Goal: Transaction & Acquisition: Book appointment/travel/reservation

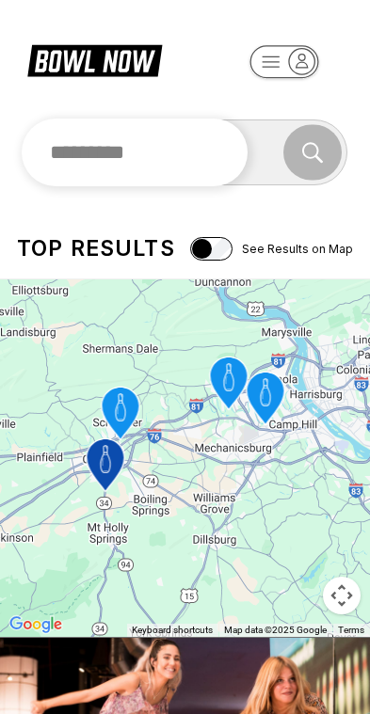
click at [135, 160] on input "text" at bounding box center [135, 152] width 227 height 68
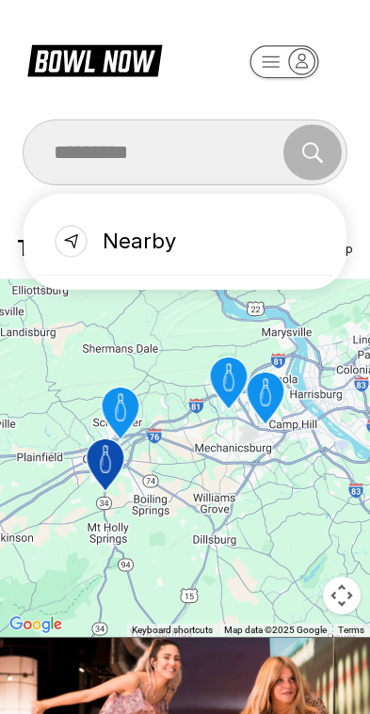
click at [107, 248] on div "Nearby" at bounding box center [185, 242] width 295 height 68
type input "******"
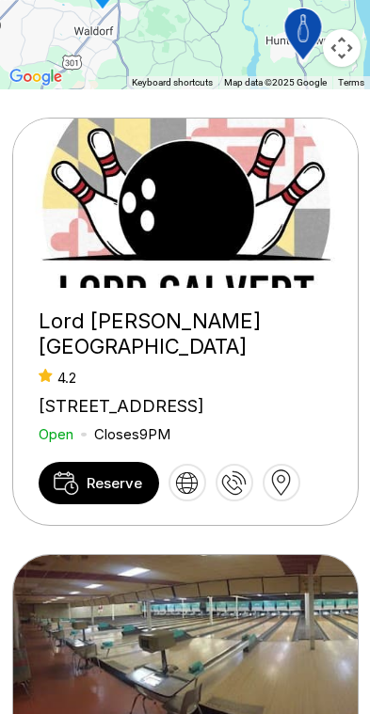
scroll to position [563, 0]
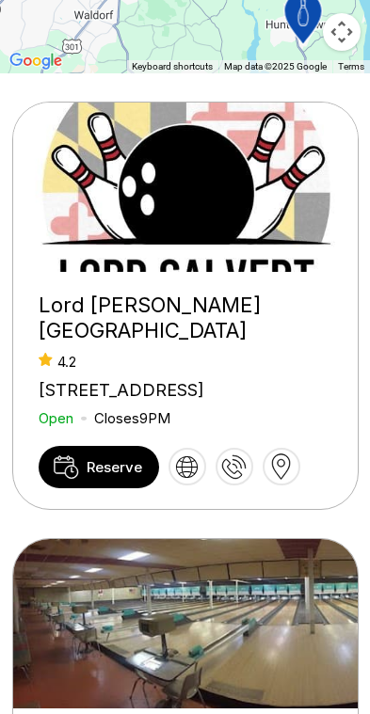
click at [100, 476] on span "Reserve" at bounding box center [114, 467] width 55 height 18
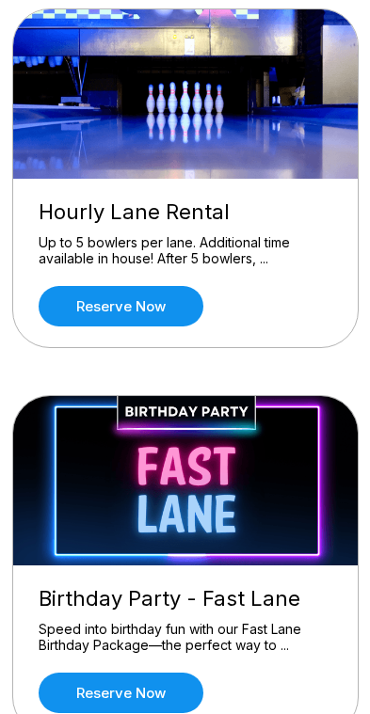
scroll to position [973, 0]
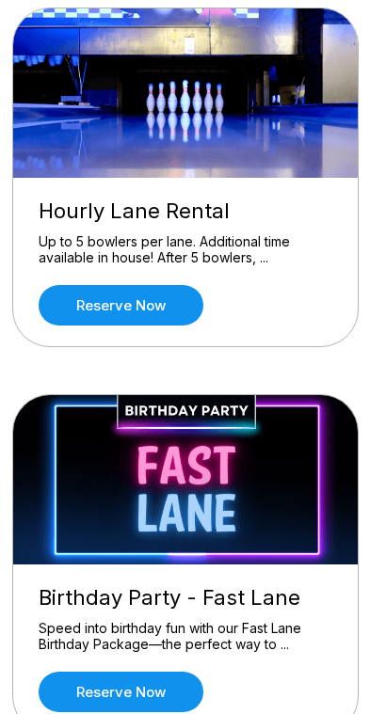
click at [109, 311] on link "Reserve now" at bounding box center [121, 305] width 165 height 40
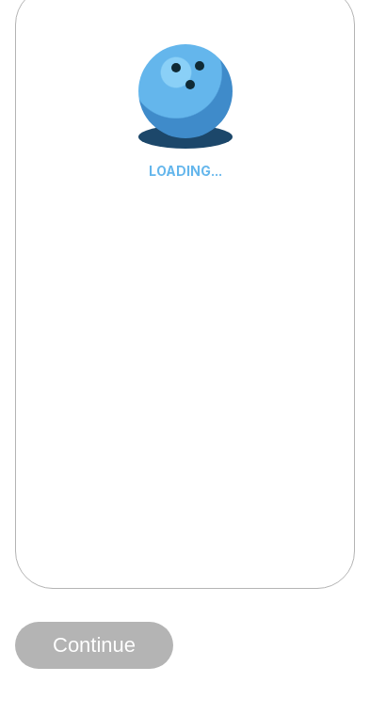
scroll to position [0, 0]
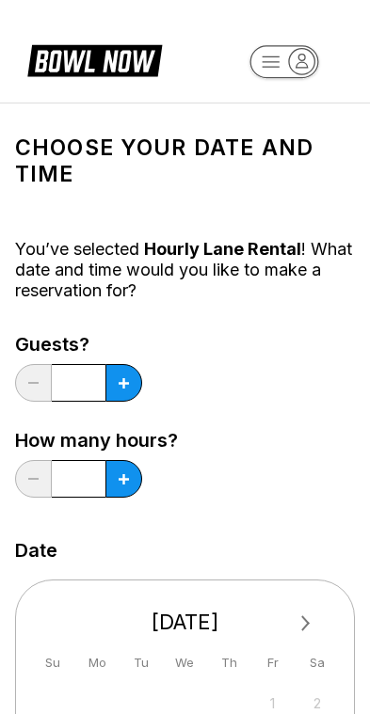
click at [128, 385] on icon at bounding box center [123, 383] width 10 height 10
click at [128, 391] on button at bounding box center [123, 383] width 37 height 38
click at [132, 386] on button at bounding box center [123, 383] width 37 height 38
type input "*"
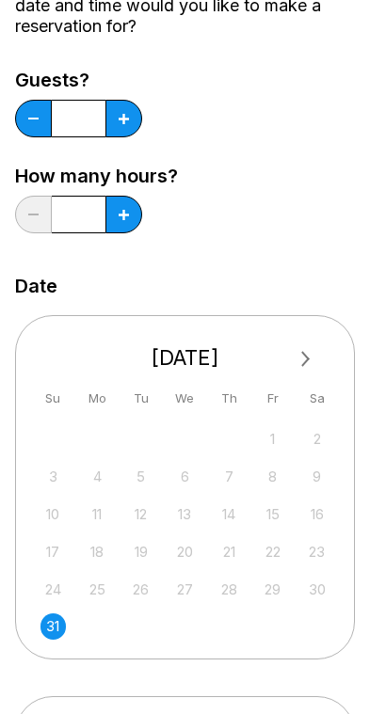
click at [304, 355] on span "Next Month" at bounding box center [304, 359] width 0 height 22
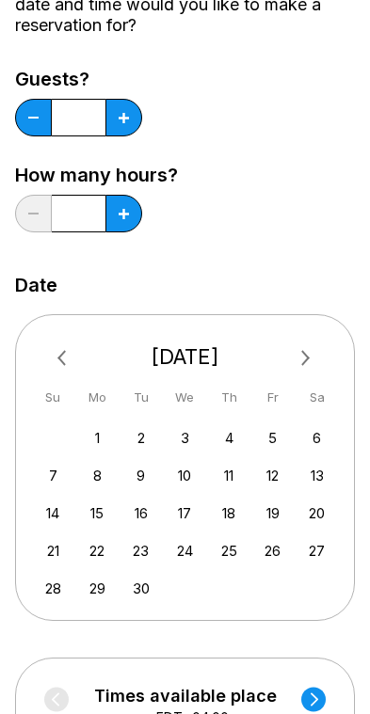
click at [98, 441] on div "1" at bounding box center [96, 437] width 25 height 25
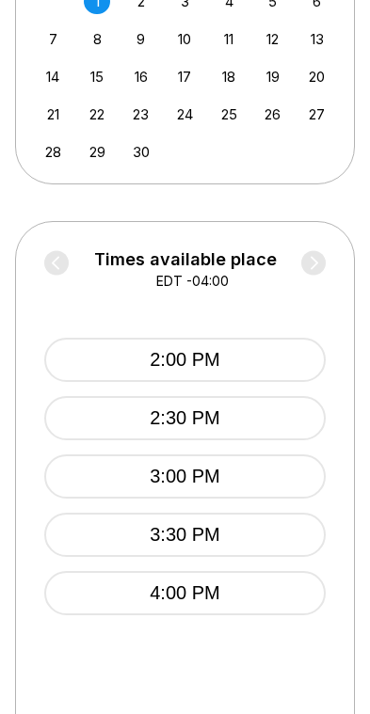
scroll to position [716, 0]
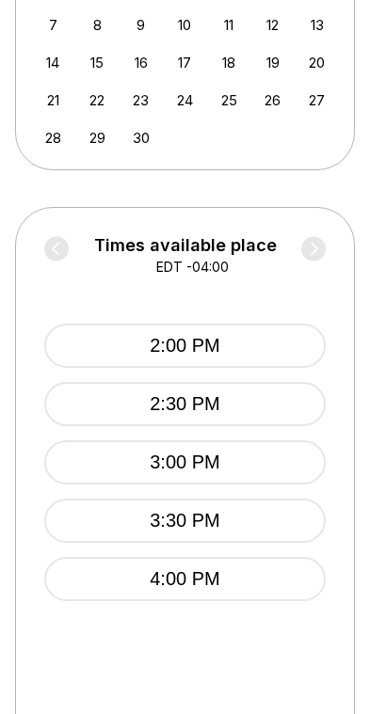
click at [151, 341] on button "2:00 PM" at bounding box center [184, 346] width 281 height 44
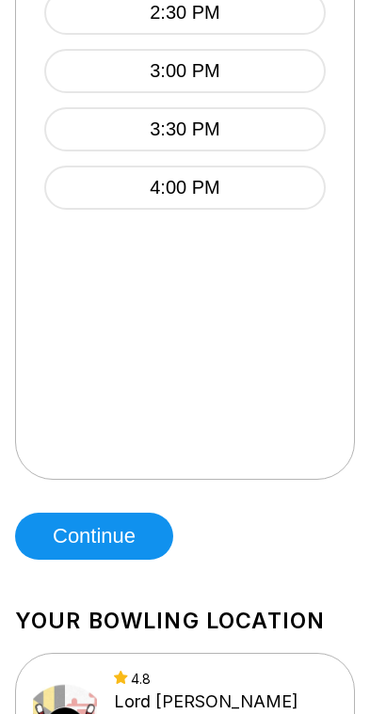
click at [87, 542] on button "Continue" at bounding box center [94, 536] width 158 height 47
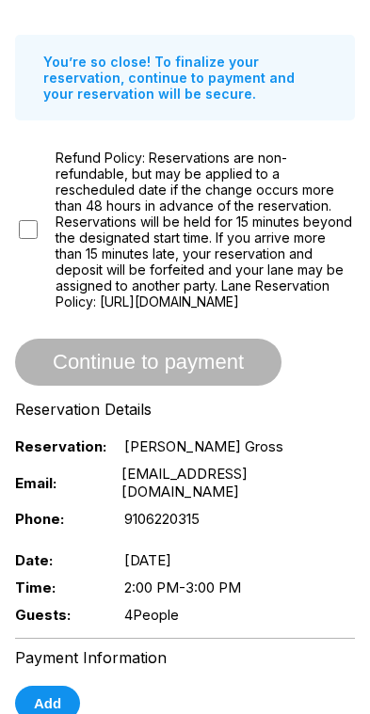
scroll to position [226, 0]
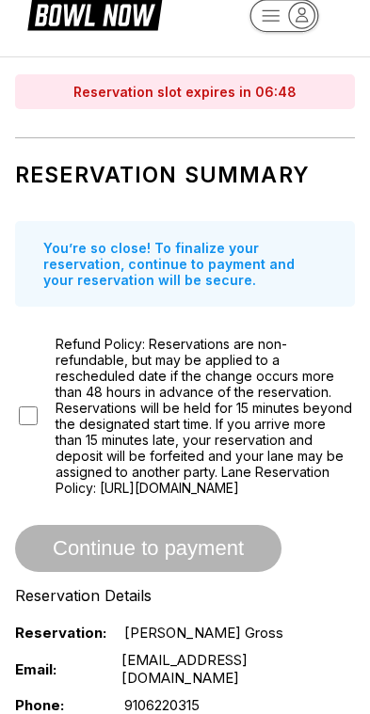
click at [37, 425] on div "Refund Policy: Reservations are non-refundable, but may be applied to a resched…" at bounding box center [184, 416] width 339 height 160
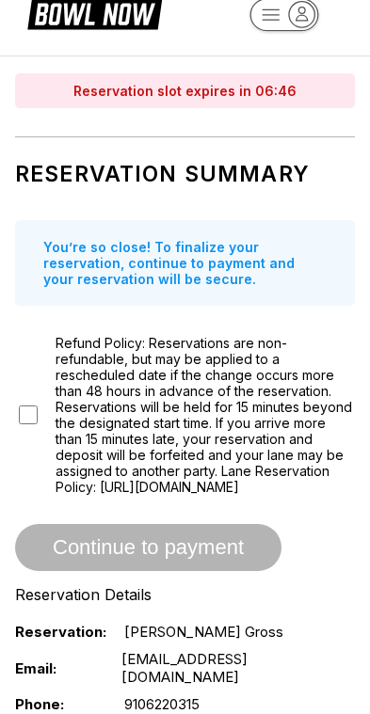
click at [36, 425] on div "Refund Policy: Reservations are non-refundable, but may be applied to a resched…" at bounding box center [184, 415] width 339 height 160
click at [38, 426] on div "Refund Policy: Reservations are non-refundable, but may be applied to a resched…" at bounding box center [184, 415] width 339 height 160
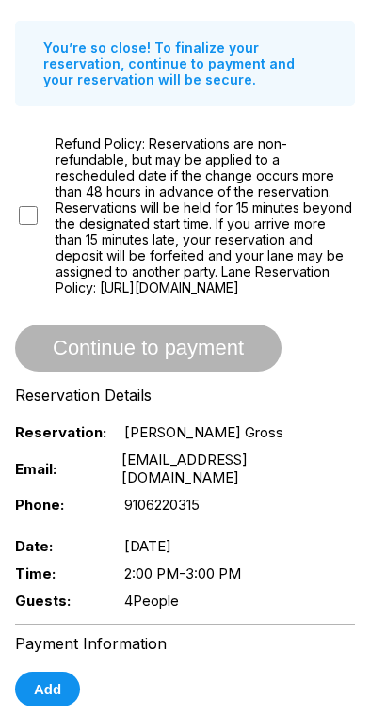
scroll to position [246, 0]
click at [47, 229] on div "Refund Policy: Reservations are non-refundable, but may be applied to a resched…" at bounding box center [184, 215] width 339 height 160
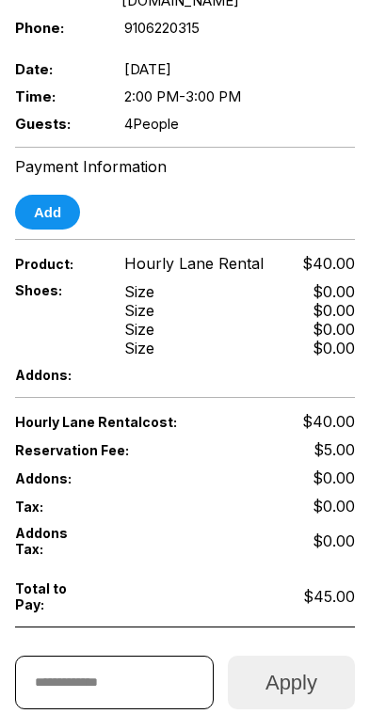
scroll to position [724, 0]
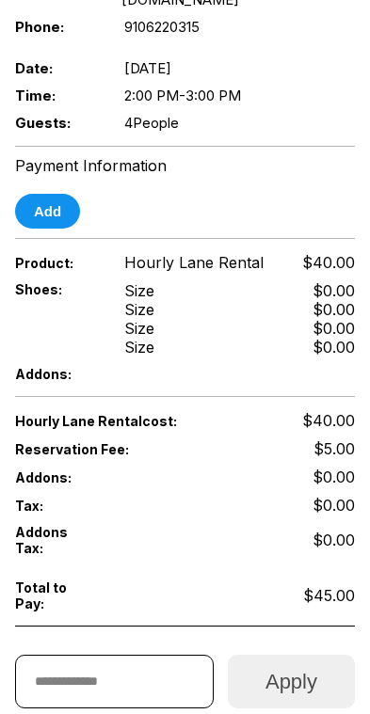
click at [55, 224] on button "Add" at bounding box center [47, 211] width 65 height 35
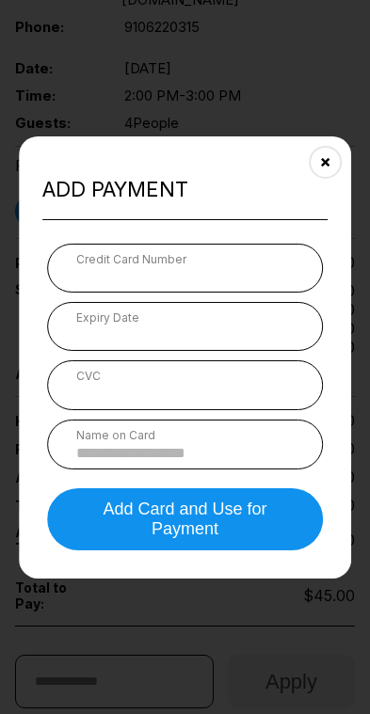
scroll to position [723, 0]
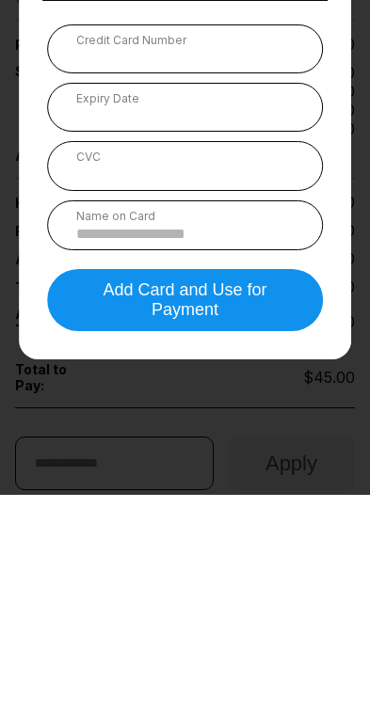
click at [116, 445] on input at bounding box center [185, 453] width 218 height 16
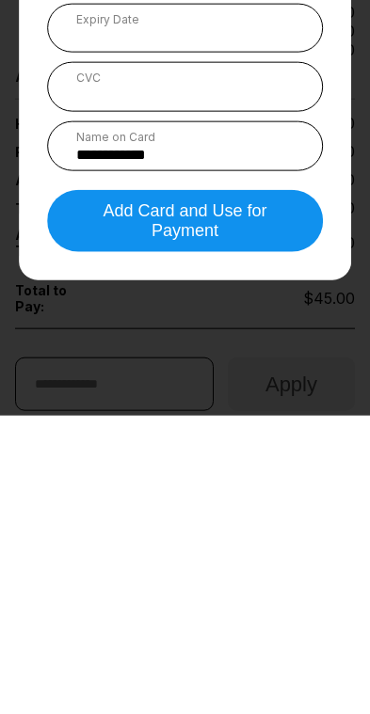
type input "**********"
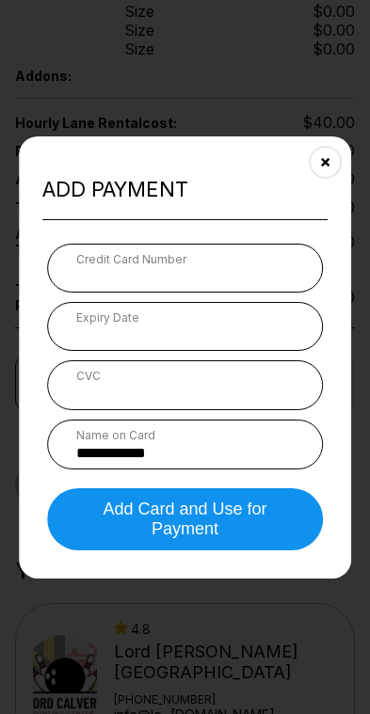
click at [173, 534] on button "Add Card and Use for Payment" at bounding box center [185, 519] width 276 height 62
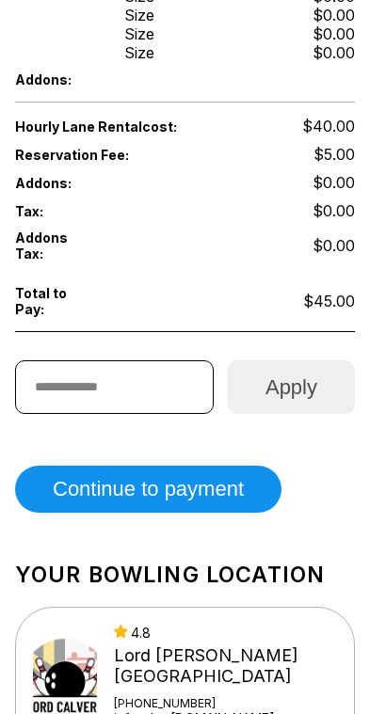
click at [132, 513] on button "Continue to payment" at bounding box center [148, 489] width 266 height 47
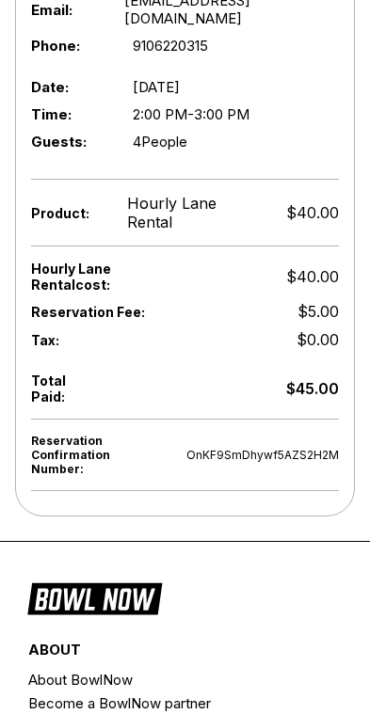
scroll to position [565, 0]
